Goal: Information Seeking & Learning: Learn about a topic

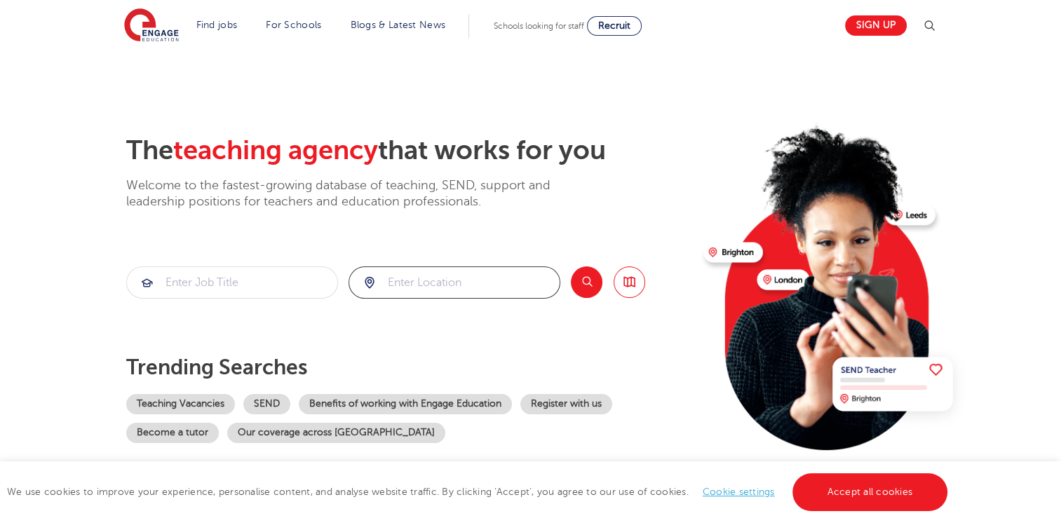
click at [437, 297] on input "search" at bounding box center [454, 282] width 210 height 31
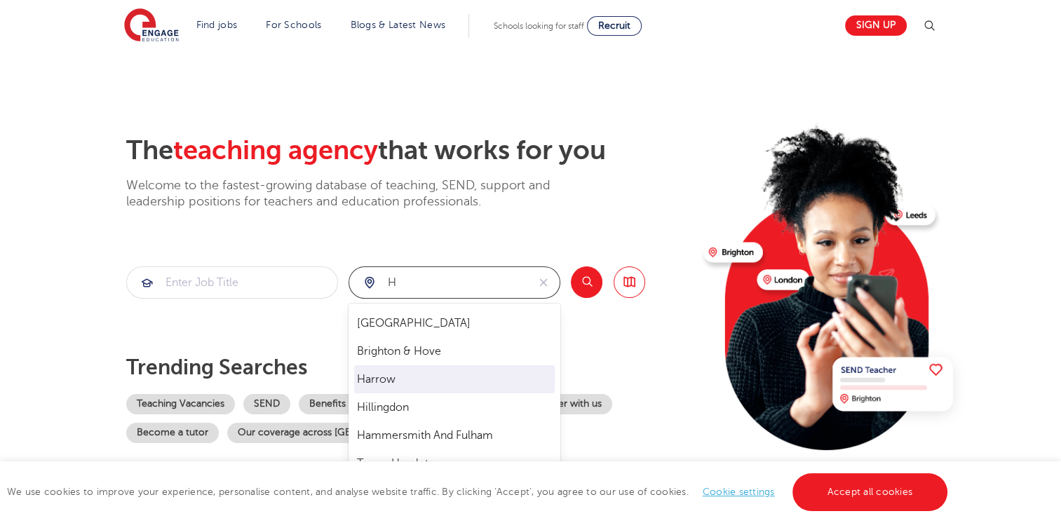
click at [393, 386] on li "Harrow" at bounding box center [454, 379] width 200 height 28
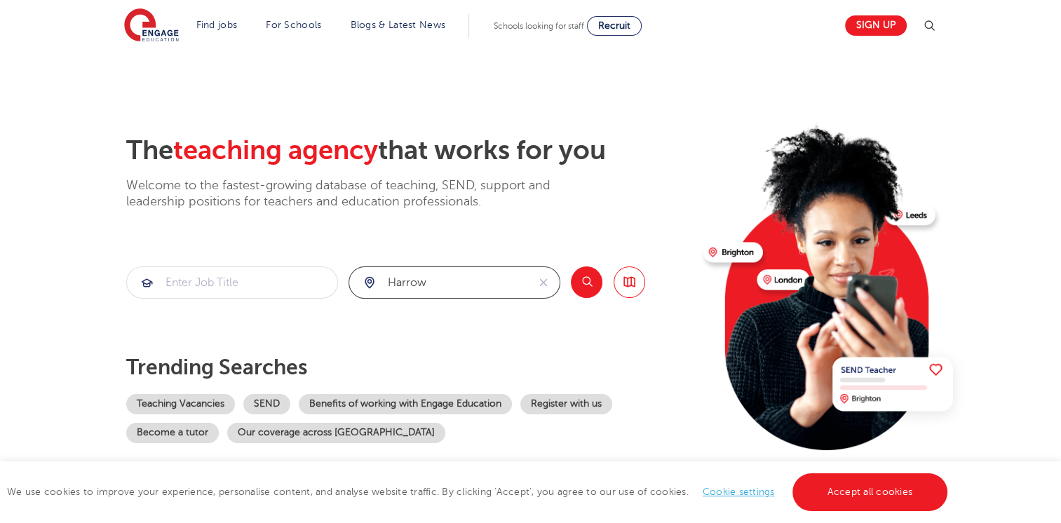
type input "Harrow"
click at [293, 280] on input "search" at bounding box center [232, 282] width 210 height 31
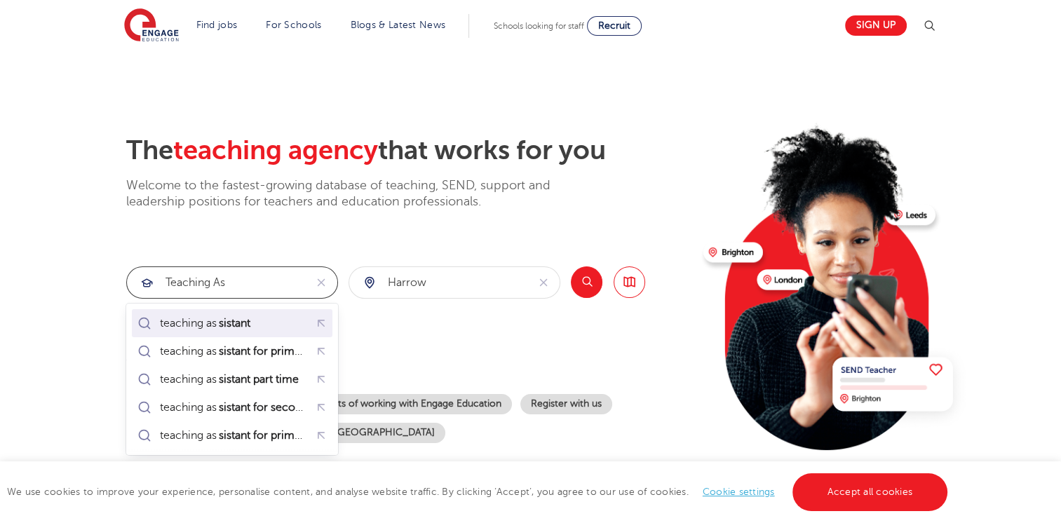
click at [281, 320] on div "teaching as sistant" at bounding box center [232, 324] width 195 height 22
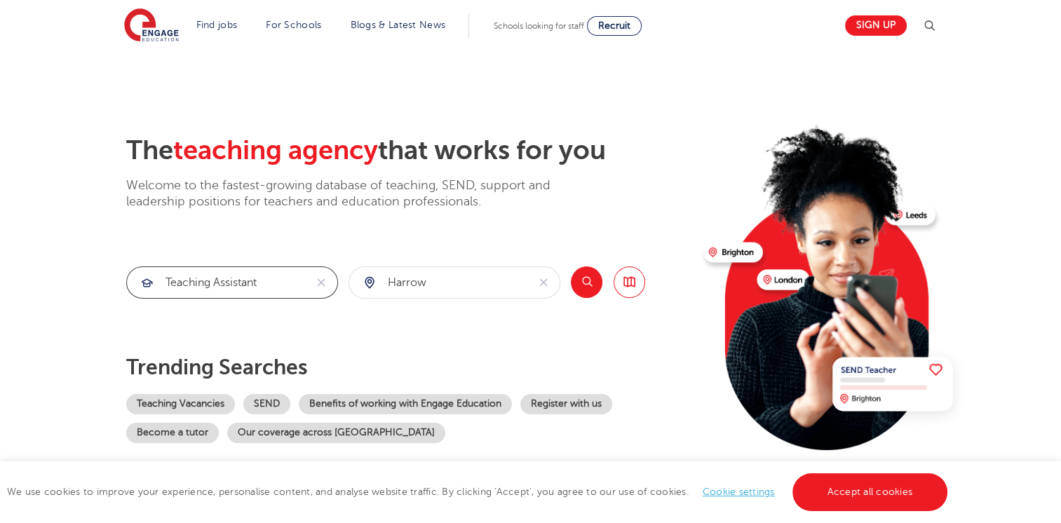
type input "teaching assistant"
click at [578, 270] on button "Search" at bounding box center [587, 282] width 32 height 32
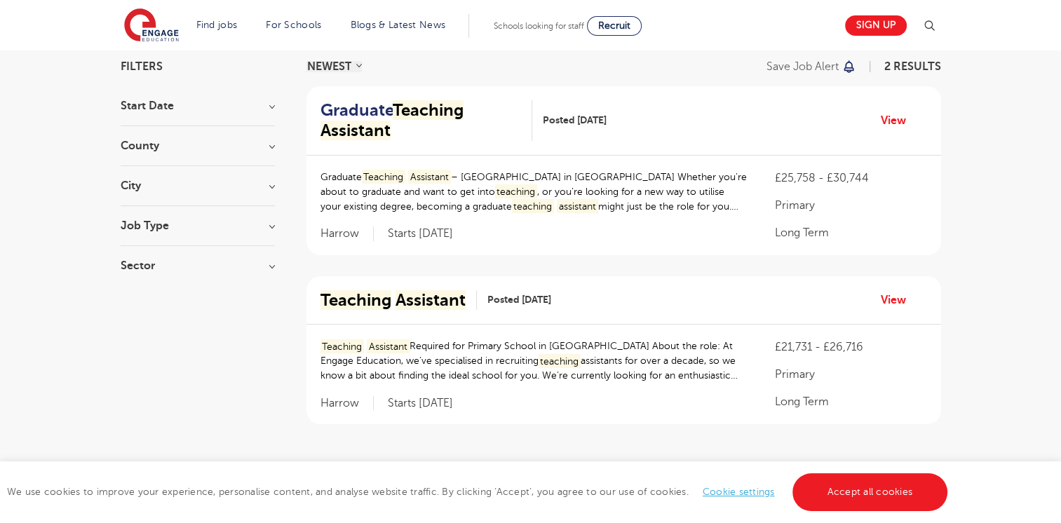
scroll to position [107, 0]
click at [437, 294] on mark "Assistant" at bounding box center [430, 300] width 70 height 20
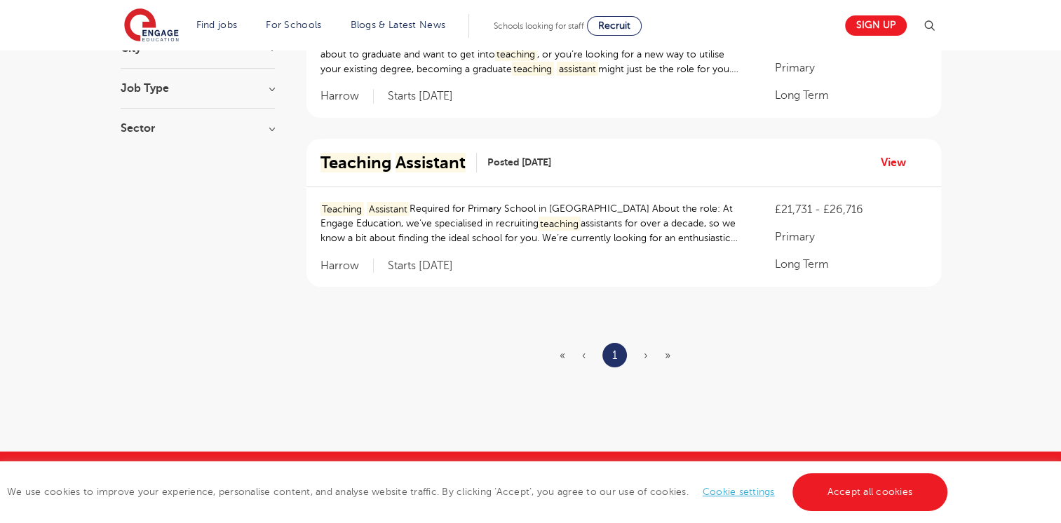
scroll to position [244, 0]
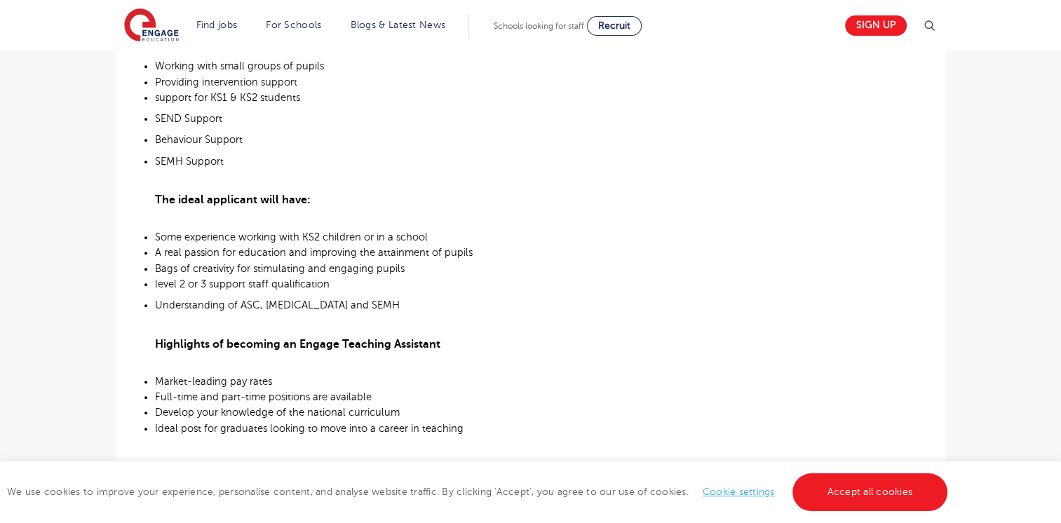
scroll to position [628, 0]
